Goal: Navigation & Orientation: Find specific page/section

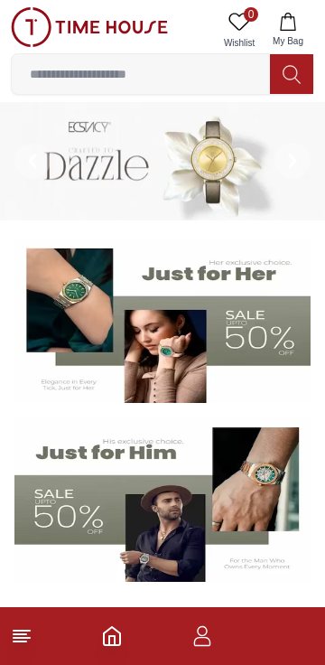
click at [202, 641] on icon "button" at bounding box center [203, 636] width 22 height 22
click at [206, 632] on icon "button" at bounding box center [202, 631] width 10 height 10
click at [204, 641] on icon "button" at bounding box center [203, 636] width 22 height 22
click at [201, 629] on icon "button" at bounding box center [203, 636] width 22 height 22
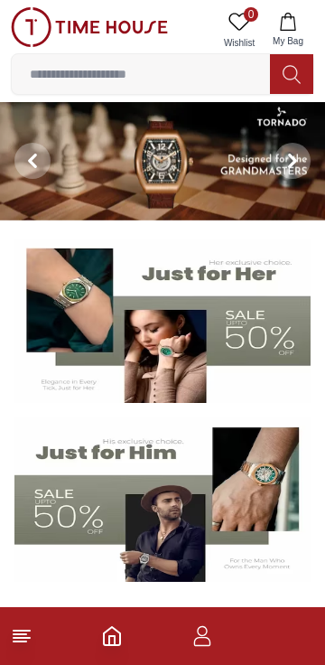
click at [202, 628] on icon "button" at bounding box center [203, 636] width 22 height 22
click at [194, 634] on icon "button" at bounding box center [203, 636] width 22 height 22
click at [201, 637] on icon "button" at bounding box center [202, 641] width 17 height 9
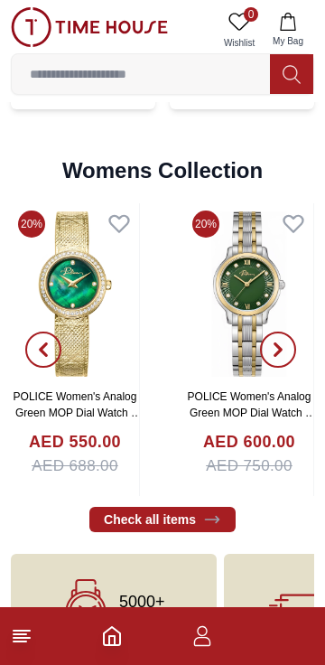
scroll to position [4005, 0]
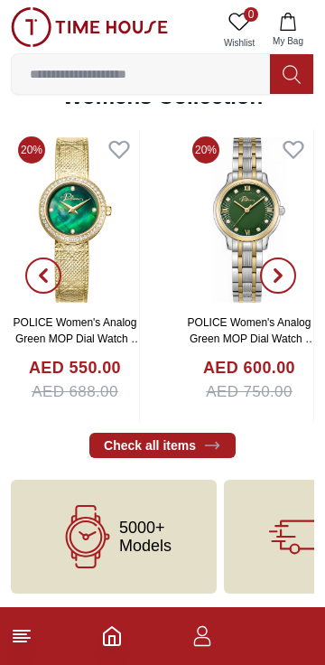
click at [199, 642] on icon "button" at bounding box center [203, 636] width 22 height 22
click at [197, 632] on icon "button" at bounding box center [203, 636] width 22 height 22
click at [195, 632] on icon "button" at bounding box center [203, 636] width 22 height 22
click at [37, 664] on footer at bounding box center [162, 636] width 325 height 58
click at [27, 639] on icon at bounding box center [22, 636] width 22 height 22
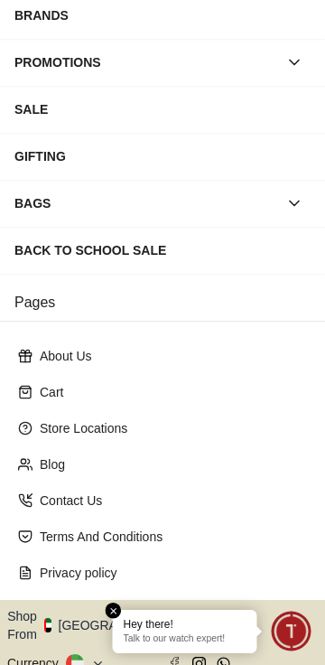
scroll to position [304, 0]
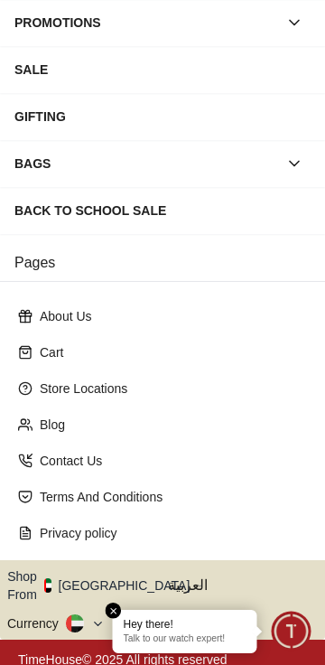
click at [113, 573] on button "Shop From [GEOGRAPHIC_DATA]" at bounding box center [105, 585] width 196 height 36
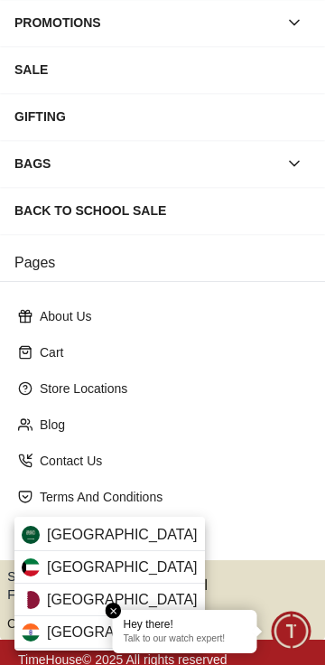
click at [134, 529] on div "[GEOGRAPHIC_DATA]" at bounding box center [109, 535] width 191 height 33
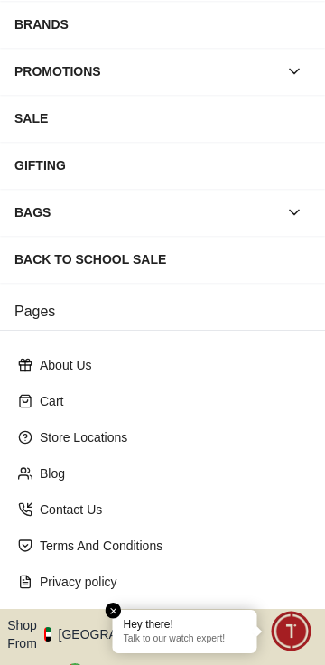
scroll to position [257, 0]
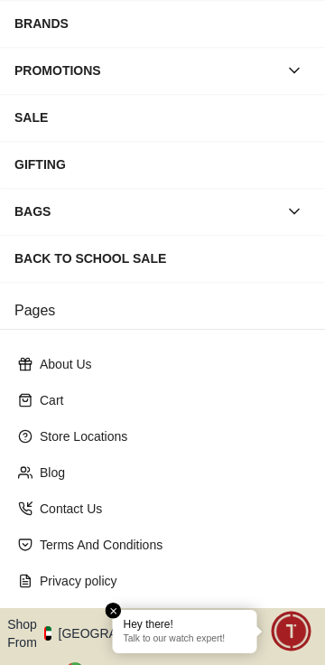
click at [72, 503] on p "Contact Us" at bounding box center [170, 509] width 260 height 18
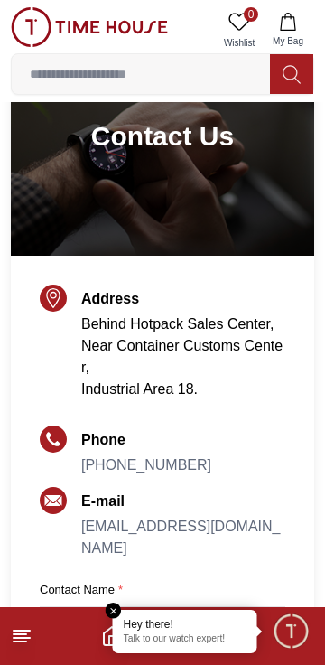
scroll to position [111, 0]
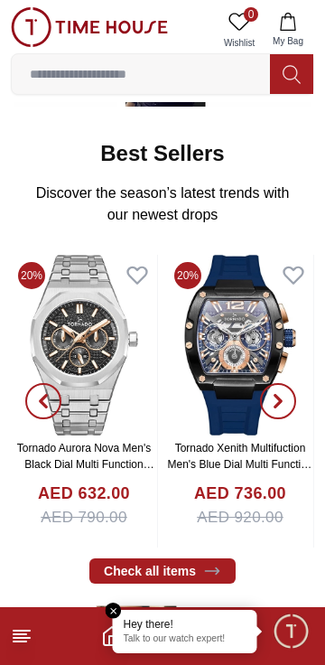
scroll to position [479, 0]
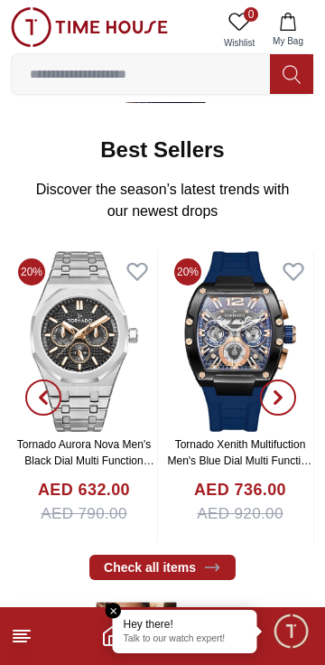
click at [114, 602] on img at bounding box center [163, 655] width 304 height 114
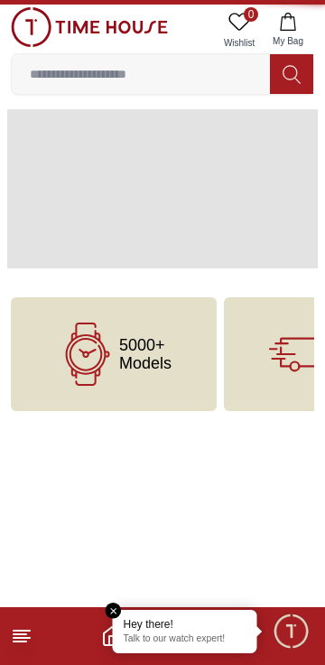
click at [113, 608] on em "Close tooltip" at bounding box center [114, 611] width 16 height 16
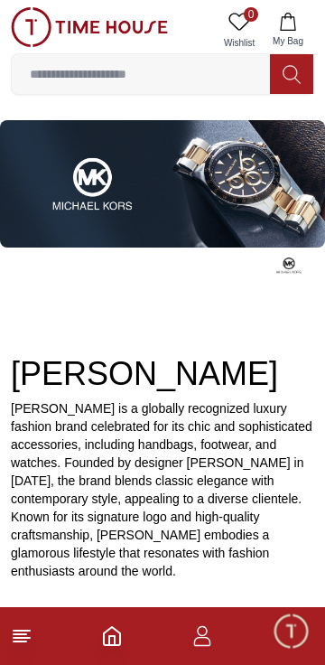
click at [120, 641] on icon "Home" at bounding box center [112, 636] width 16 height 18
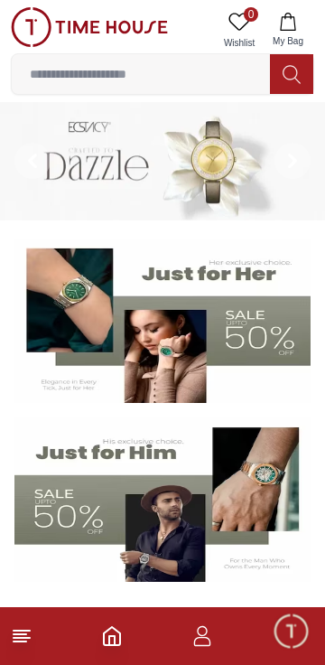
click at [23, 641] on line at bounding box center [20, 641] width 13 height 0
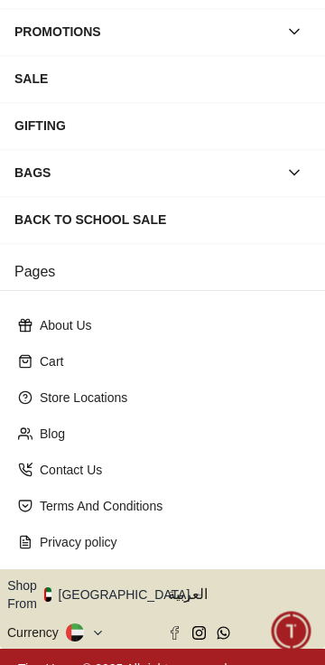
scroll to position [304, 0]
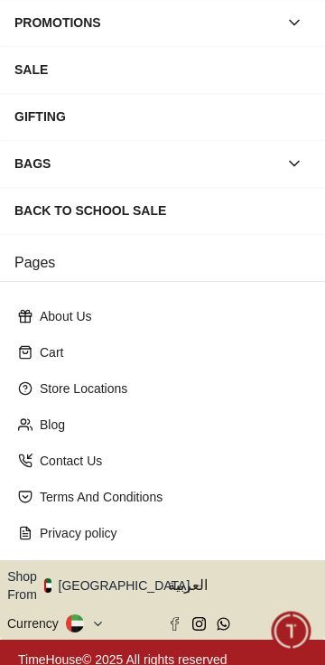
click at [114, 581] on button "Shop From [GEOGRAPHIC_DATA]" at bounding box center [105, 585] width 196 height 36
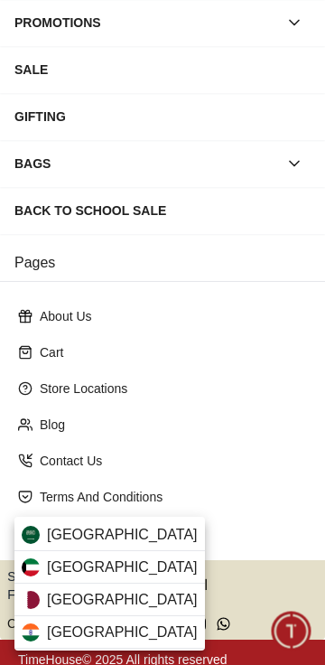
click at [264, 551] on div at bounding box center [162, 332] width 325 height 665
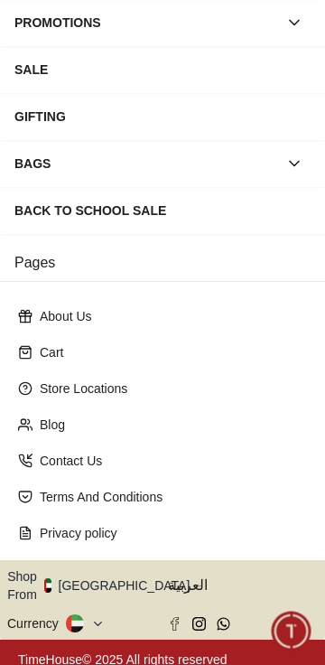
click at [192, 575] on span "العربية" at bounding box center [243, 586] width 150 height 22
